Goal: Information Seeking & Learning: Learn about a topic

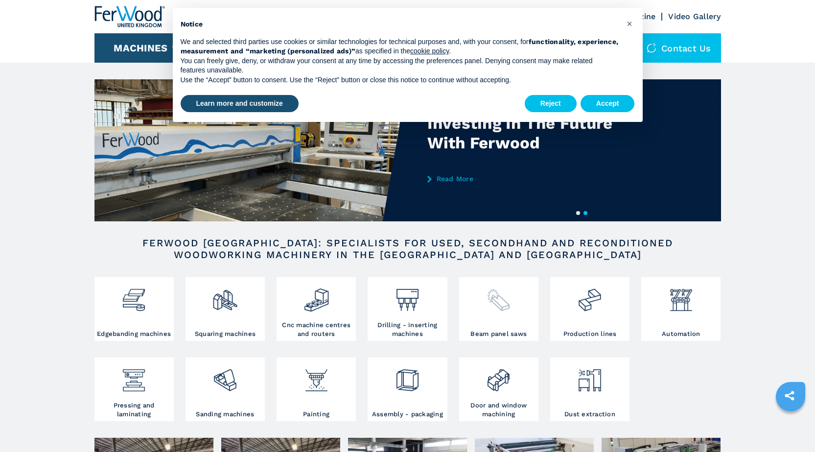
click at [504, 307] on img at bounding box center [498, 295] width 26 height 33
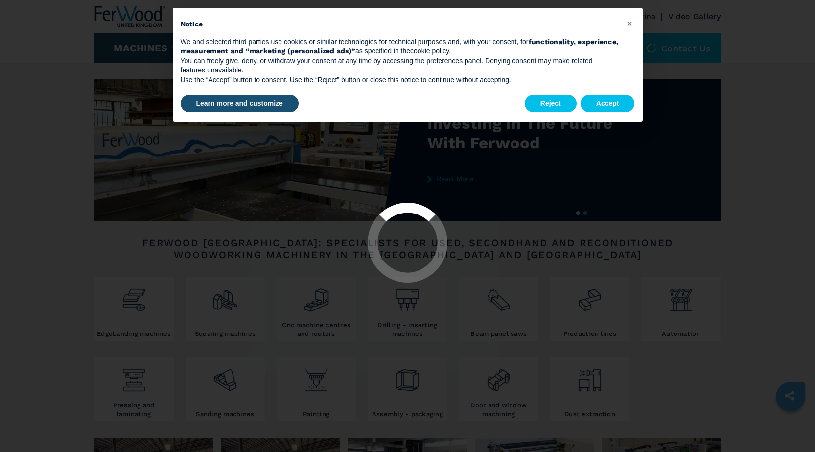
select select "**********"
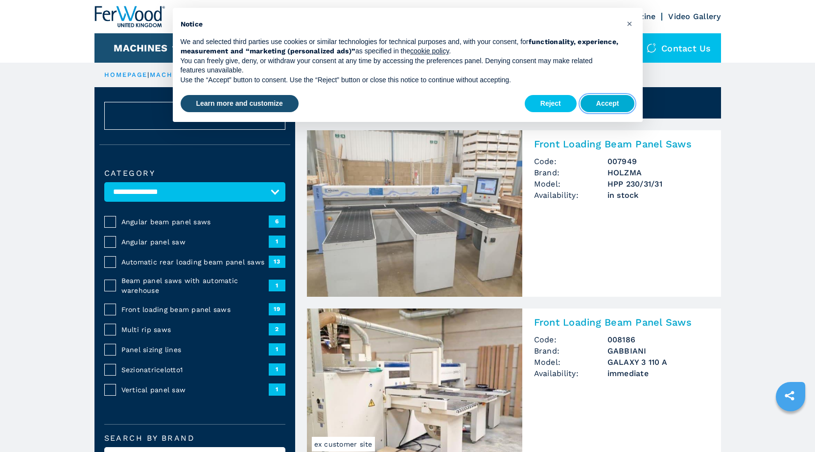
click at [599, 110] on button "Accept" at bounding box center [607, 104] width 54 height 18
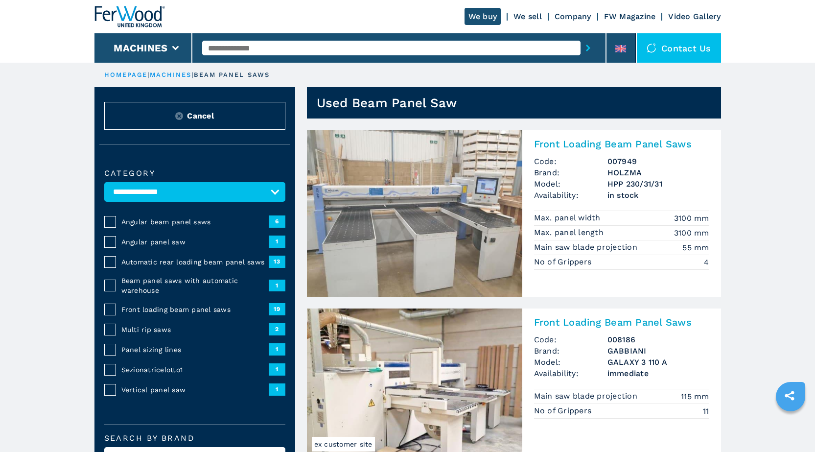
click at [345, 52] on input "text" at bounding box center [391, 48] width 378 height 15
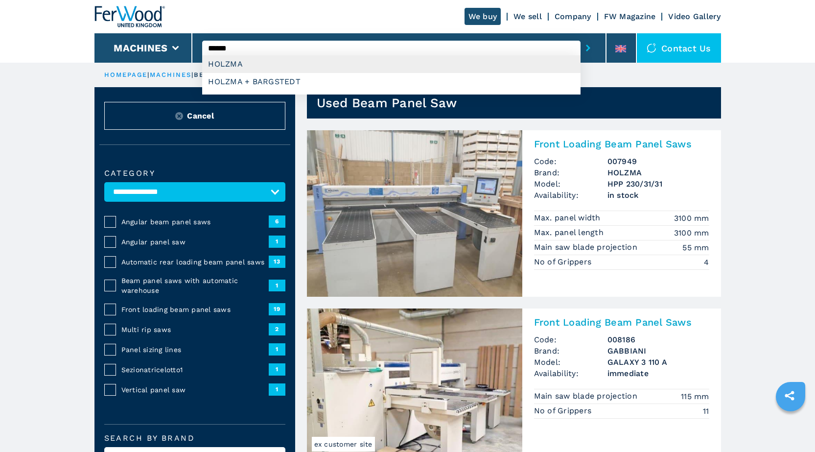
click at [232, 64] on div "HOLZMA" at bounding box center [391, 64] width 378 height 18
type input "******"
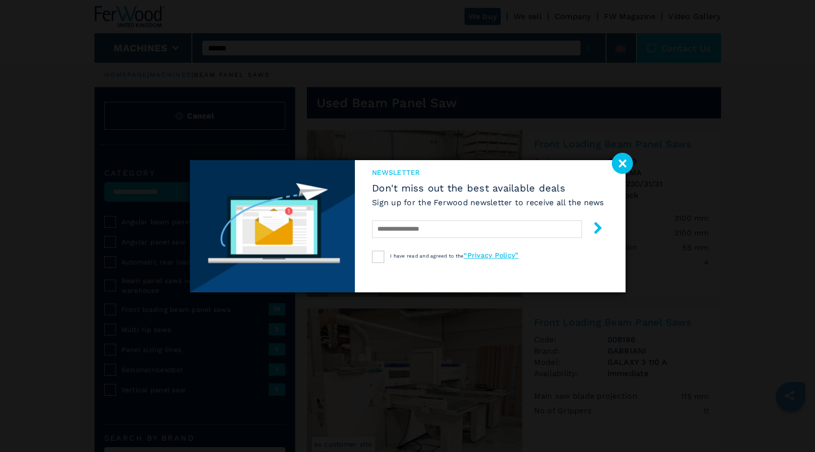
select select "******"
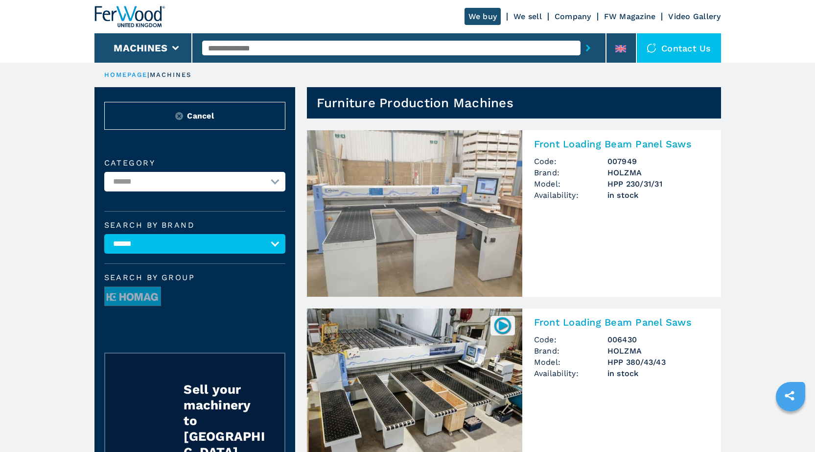
click at [625, 160] on h3 "007949" at bounding box center [658, 161] width 102 height 11
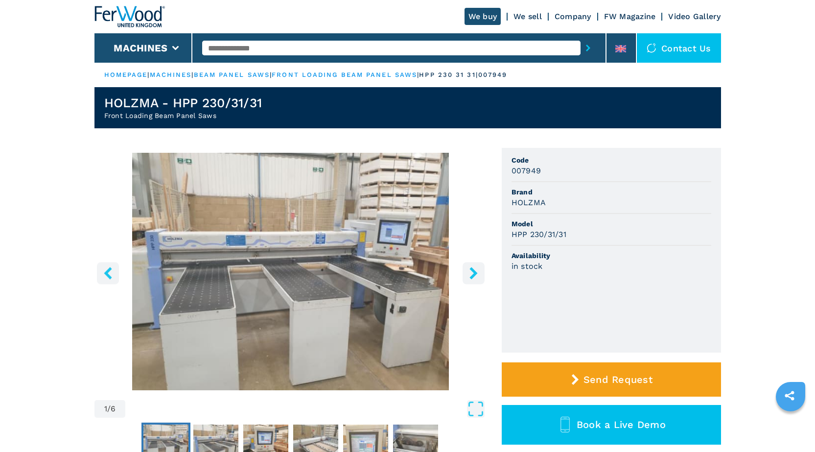
click at [300, 50] on input "text" at bounding box center [391, 48] width 378 height 15
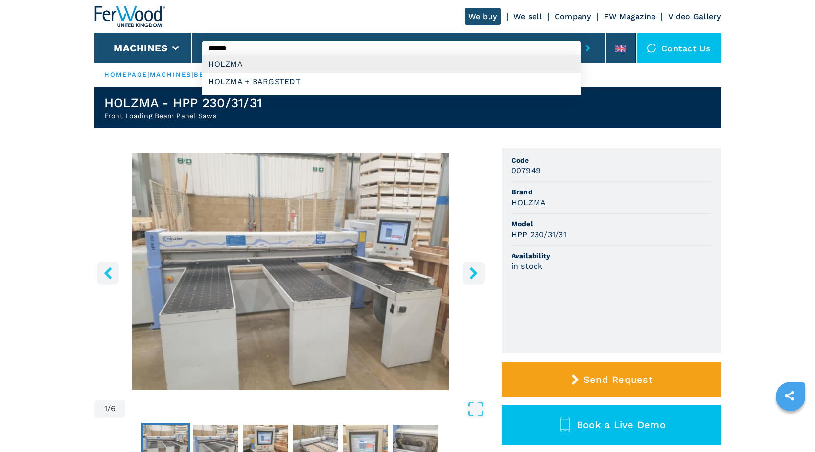
click at [233, 65] on div "HOLZMA" at bounding box center [391, 64] width 378 height 18
type input "******"
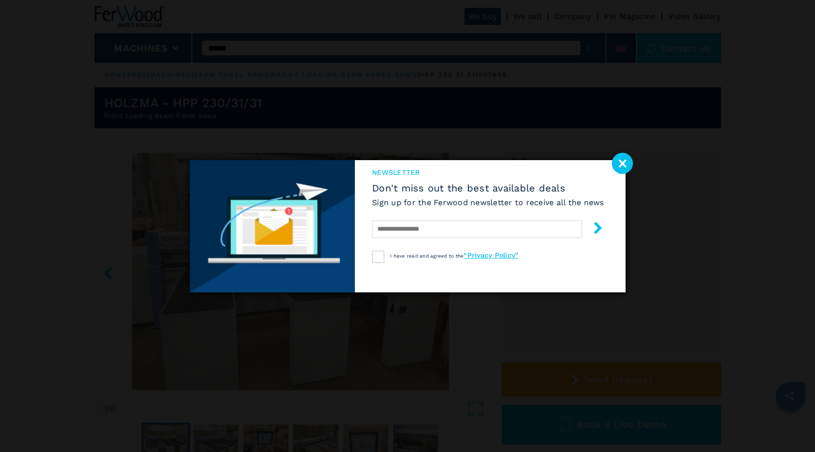
select select "******"
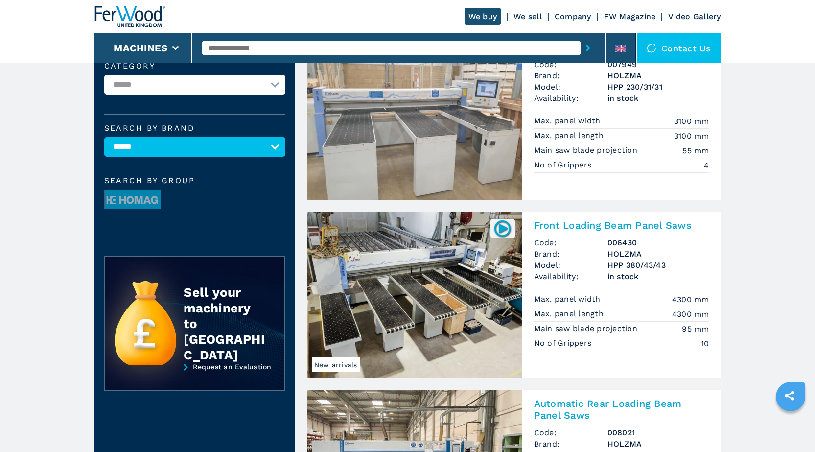
scroll to position [98, 0]
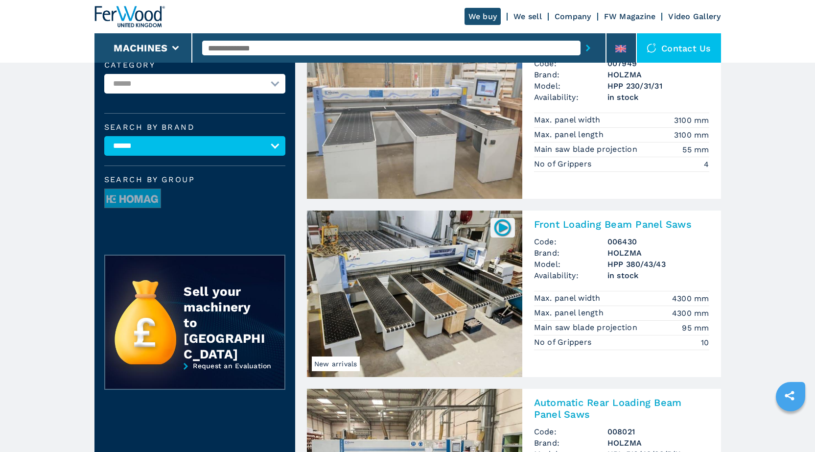
click at [445, 284] on img at bounding box center [414, 293] width 215 height 166
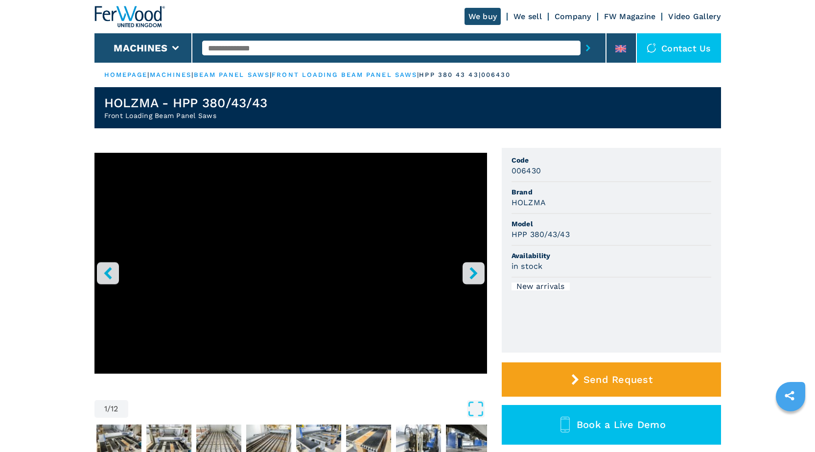
scroll to position [49, 0]
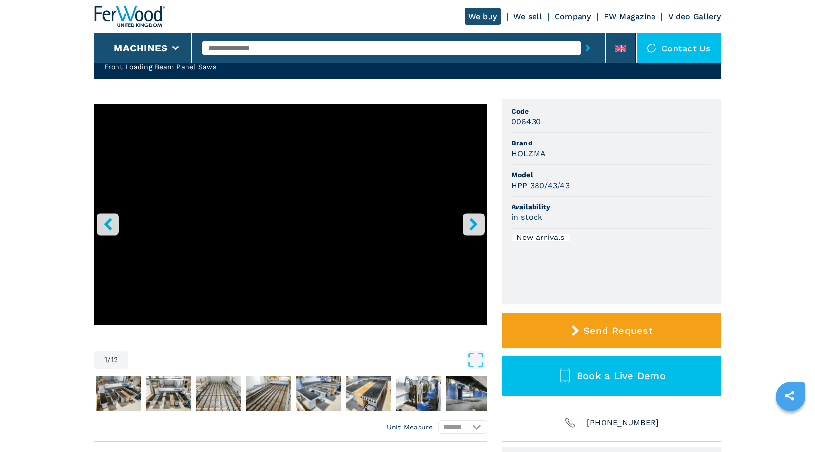
click at [474, 224] on icon "right-button" at bounding box center [473, 224] width 8 height 12
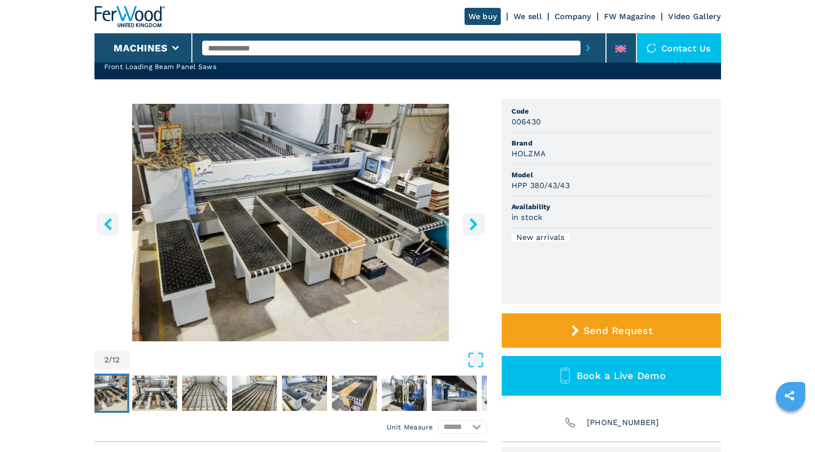
click at [474, 224] on icon "right-button" at bounding box center [473, 224] width 8 height 12
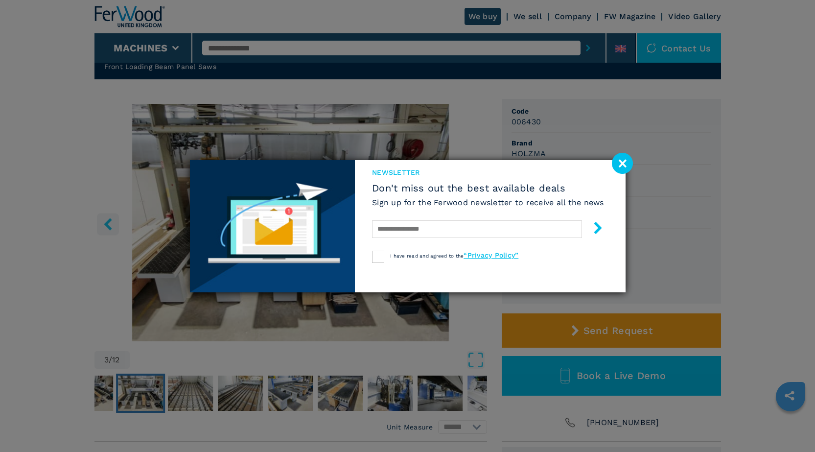
click at [475, 218] on div at bounding box center [488, 229] width 232 height 23
click at [623, 158] on image at bounding box center [621, 163] width 21 height 21
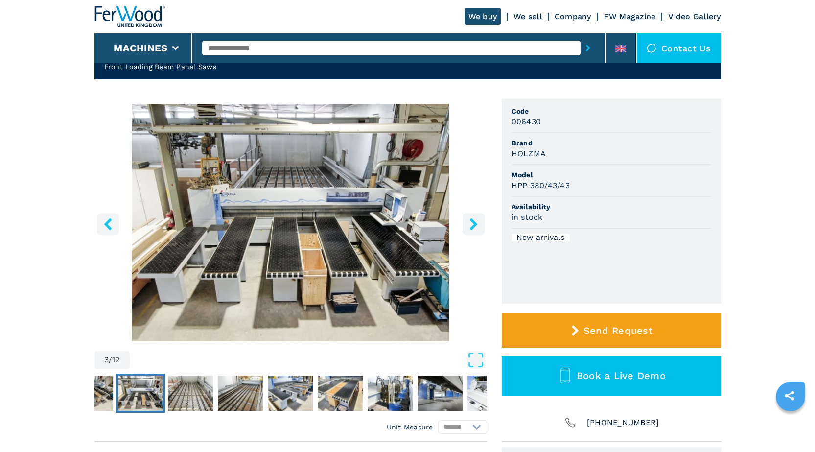
click at [479, 225] on button "right-button" at bounding box center [473, 224] width 22 height 22
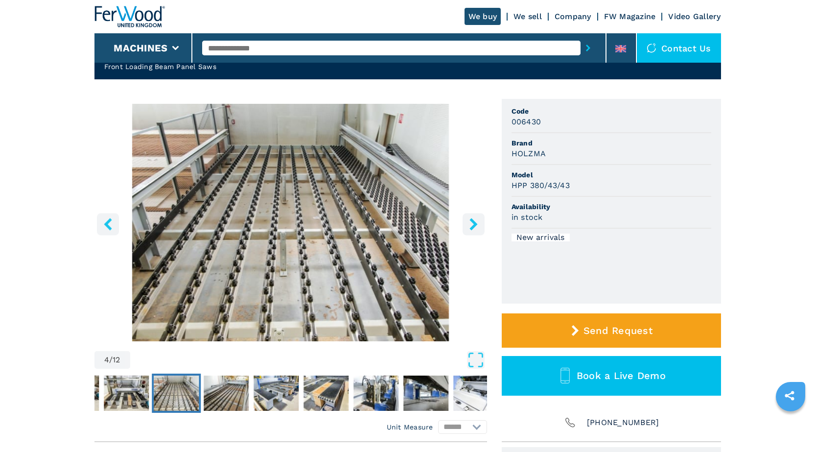
click at [479, 225] on icon "right-button" at bounding box center [473, 224] width 12 height 12
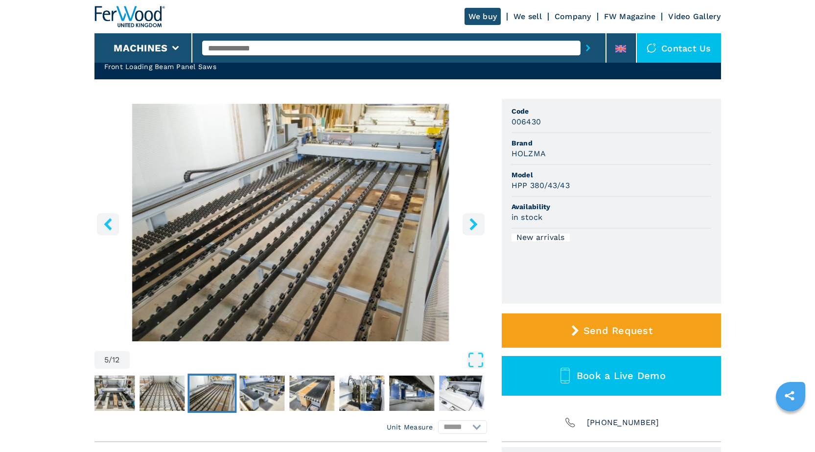
click at [479, 225] on icon "right-button" at bounding box center [473, 224] width 12 height 12
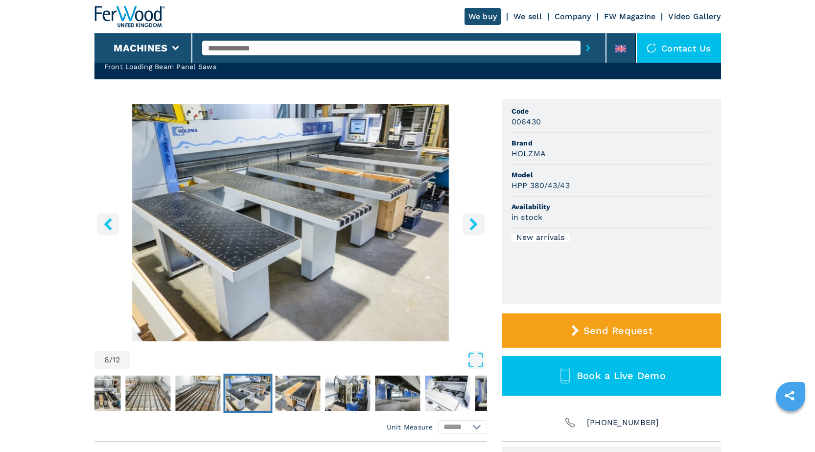
click at [479, 224] on icon "right-button" at bounding box center [473, 224] width 12 height 12
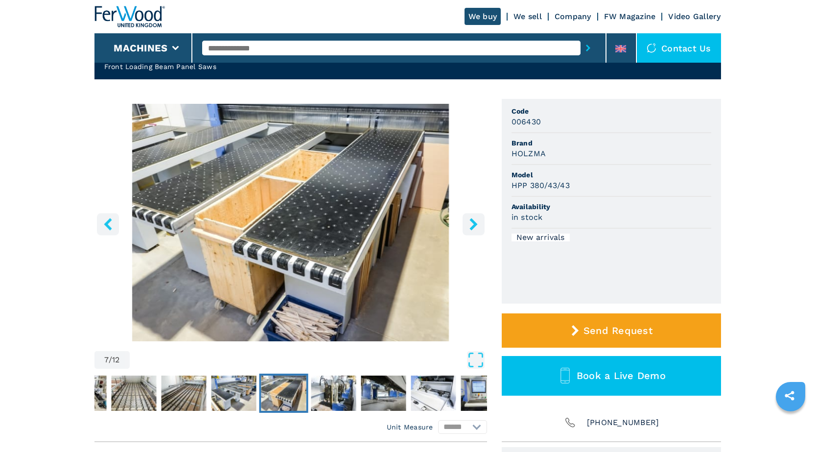
click at [479, 224] on icon "right-button" at bounding box center [473, 224] width 12 height 12
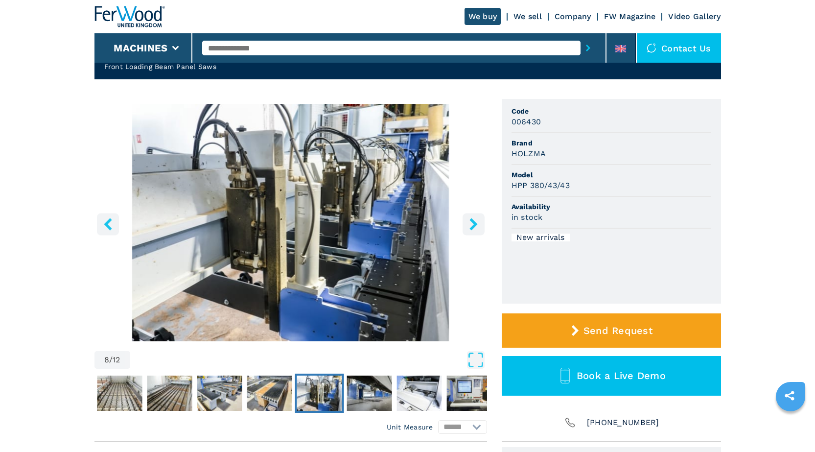
click at [479, 224] on icon "right-button" at bounding box center [473, 224] width 12 height 12
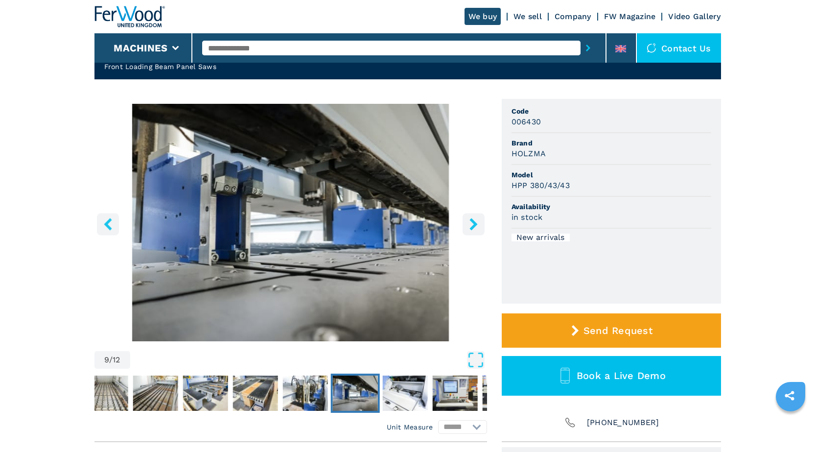
click at [479, 223] on icon "right-button" at bounding box center [473, 224] width 12 height 12
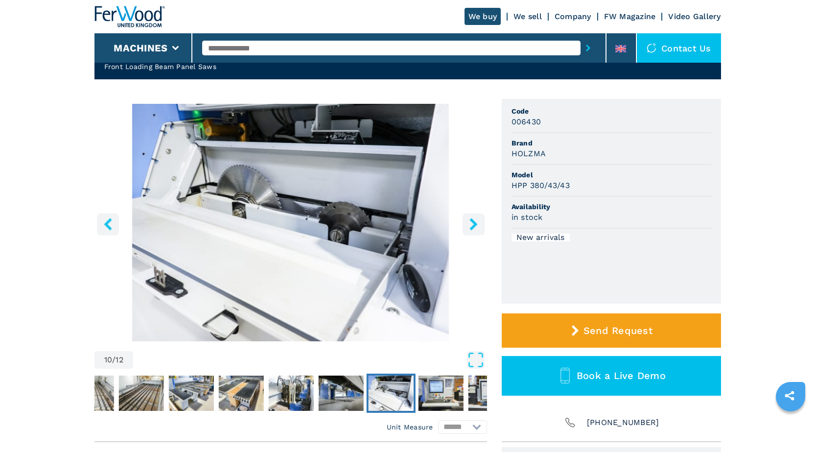
click at [477, 221] on icon "right-button" at bounding box center [473, 224] width 12 height 12
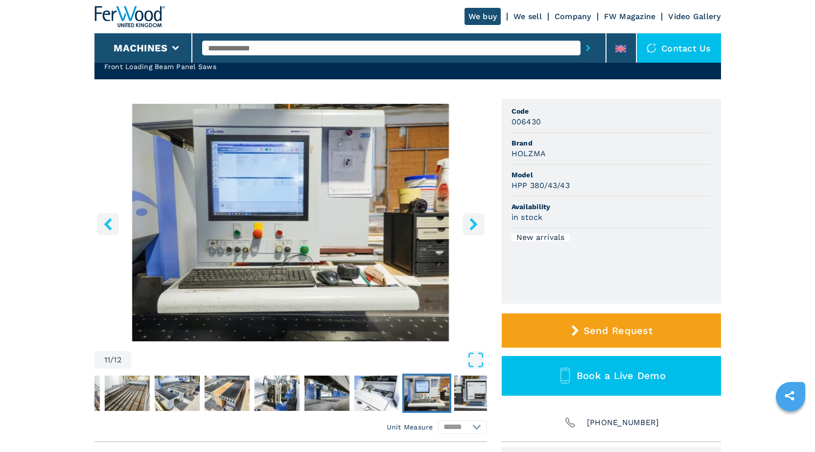
click at [477, 221] on icon "right-button" at bounding box center [473, 224] width 12 height 12
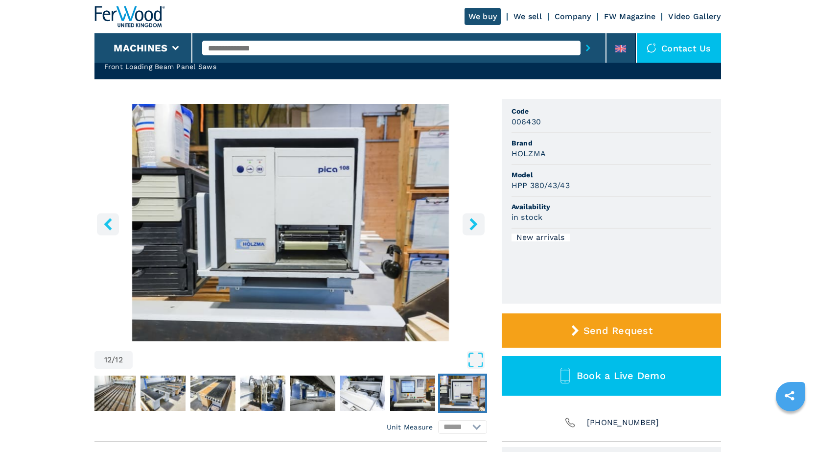
click at [475, 222] on icon "right-button" at bounding box center [473, 224] width 12 height 12
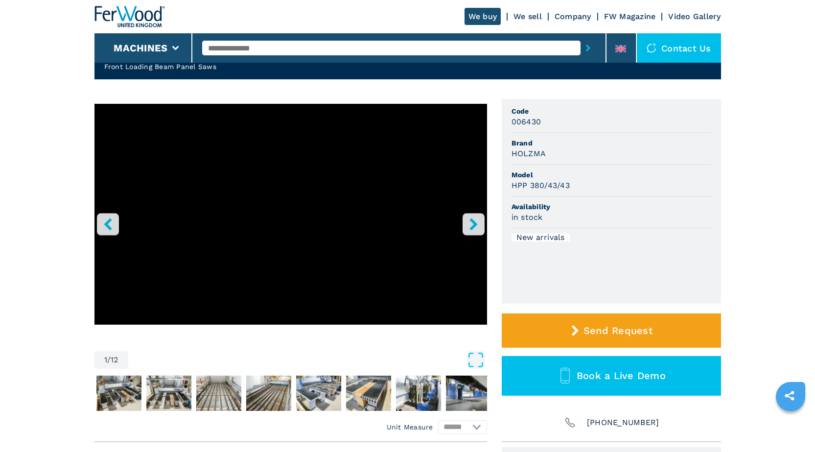
click at [479, 225] on icon "right-button" at bounding box center [473, 224] width 12 height 12
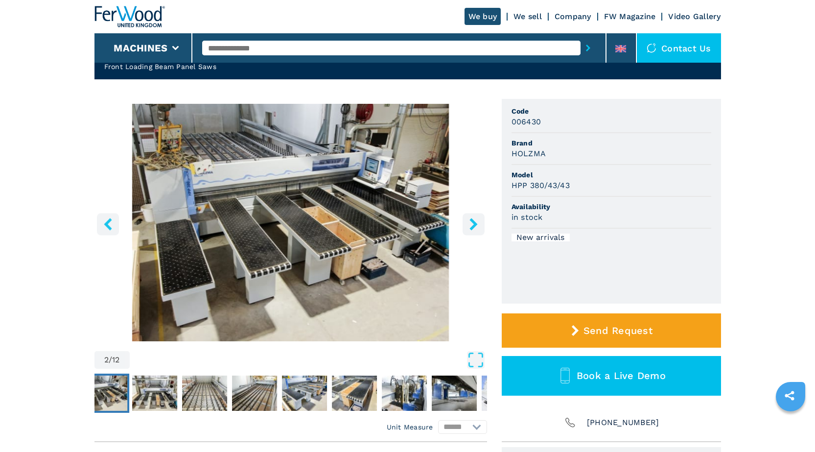
click at [477, 224] on icon "right-button" at bounding box center [473, 224] width 12 height 12
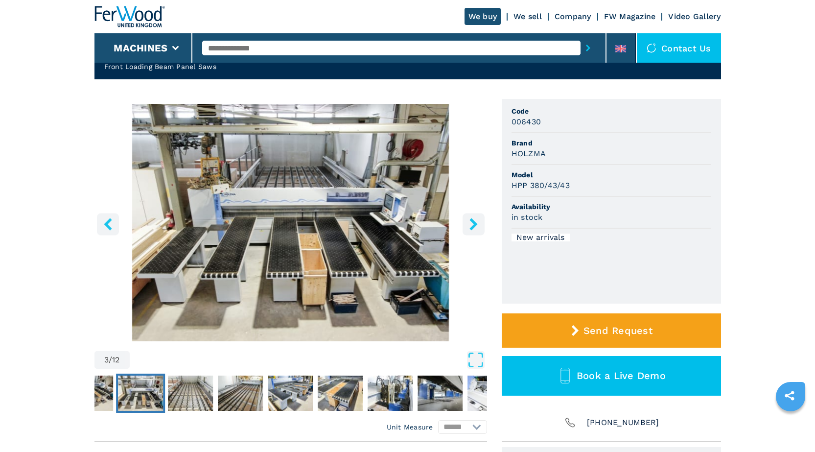
click at [476, 224] on icon "right-button" at bounding box center [473, 224] width 8 height 12
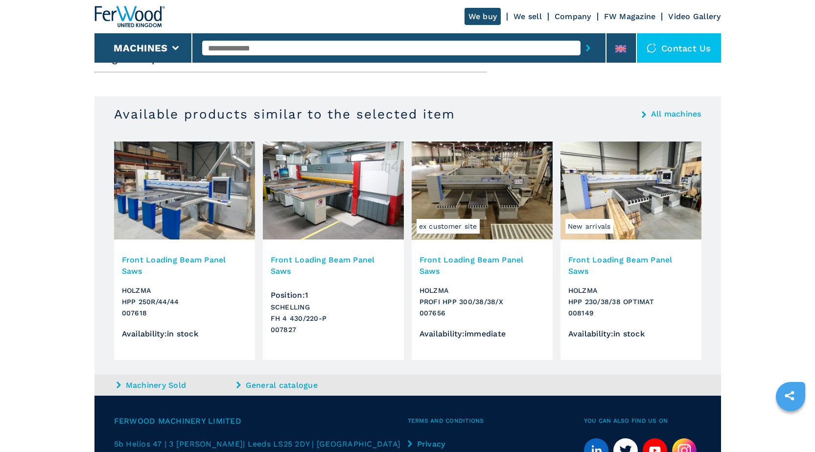
scroll to position [359, 0]
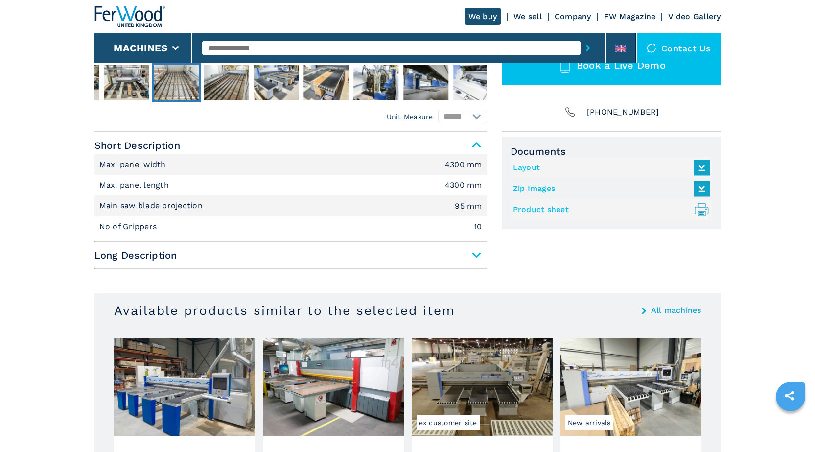
click at [150, 259] on span "Long Description" at bounding box center [290, 255] width 392 height 18
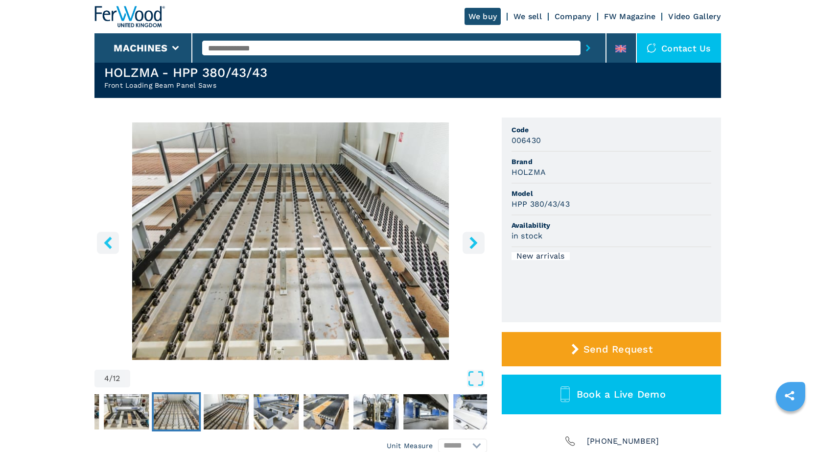
scroll to position [17, 0]
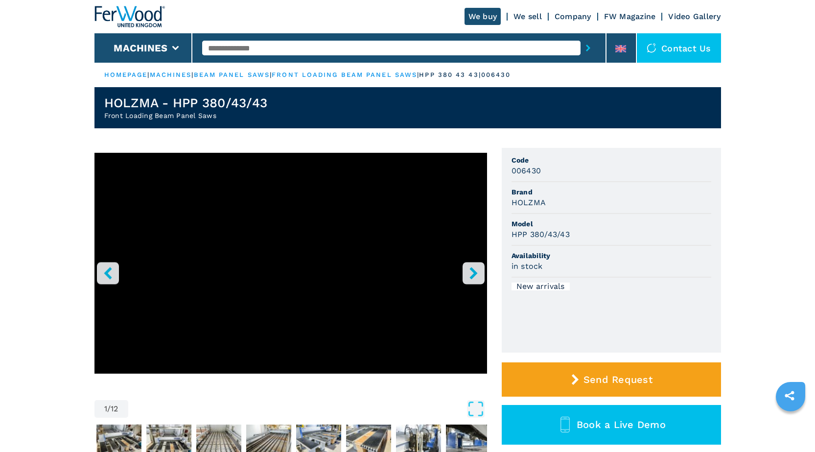
click at [475, 278] on icon "right-button" at bounding box center [473, 273] width 12 height 12
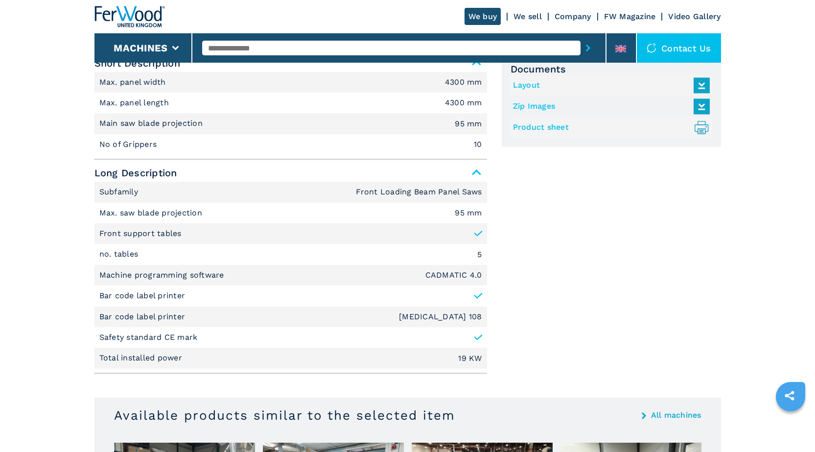
scroll to position [294, 0]
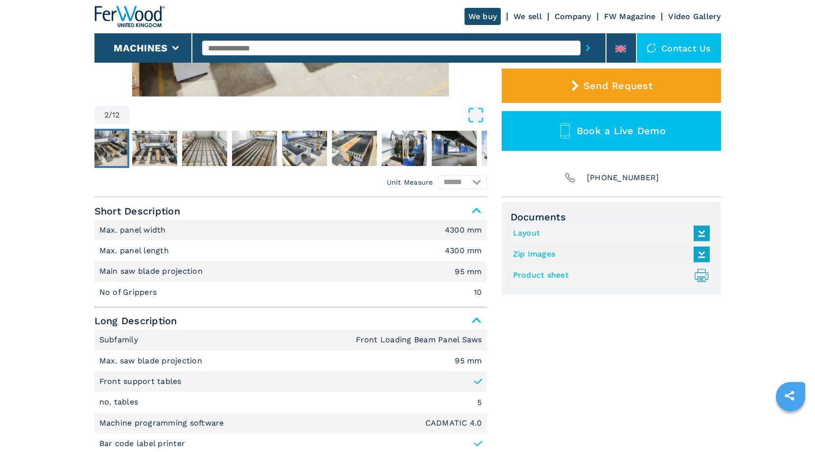
click at [526, 234] on link "Layout" at bounding box center [609, 233] width 192 height 16
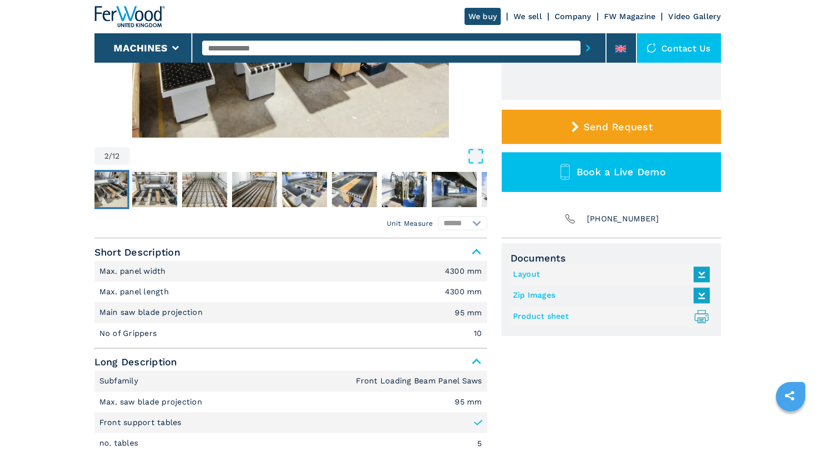
scroll to position [0, 0]
